Goal: Use online tool/utility

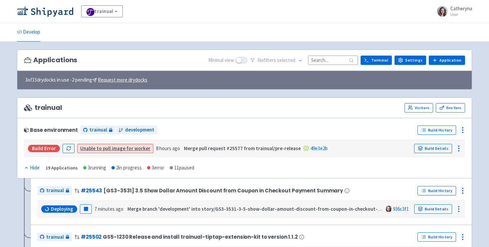
click at [339, 60] on input at bounding box center [333, 60] width 50 height 9
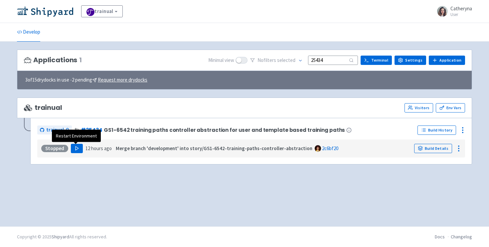
type input "25434"
click at [80, 150] on button "Play" at bounding box center [77, 148] width 12 height 9
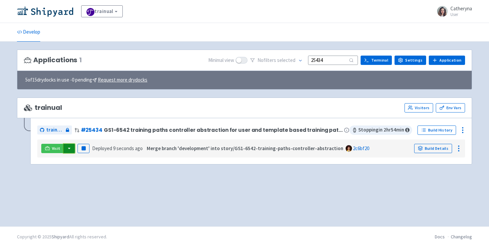
click at [70, 151] on button "button" at bounding box center [69, 148] width 11 height 9
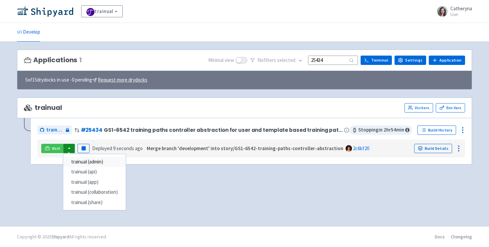
click at [85, 164] on link "trainual (admin)" at bounding box center [94, 162] width 63 height 10
